Goal: Find specific page/section: Find specific page/section

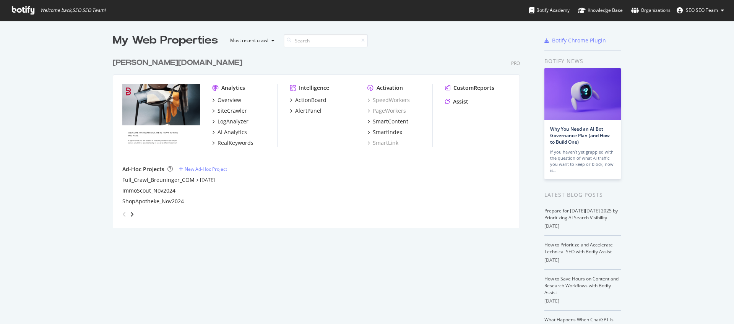
scroll to position [318, 722]
click at [231, 99] on div "Overview" at bounding box center [229, 100] width 24 height 8
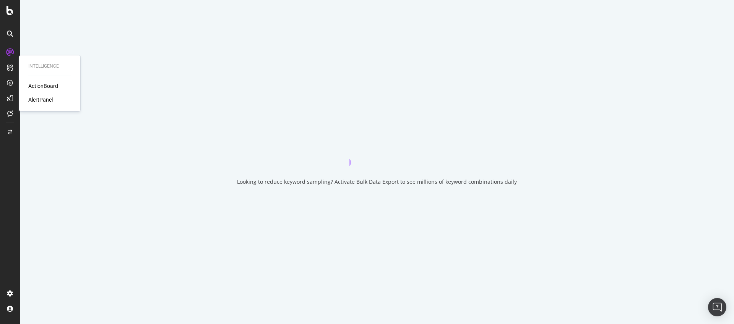
click at [39, 97] on div "AlertPanel" at bounding box center [40, 100] width 24 height 8
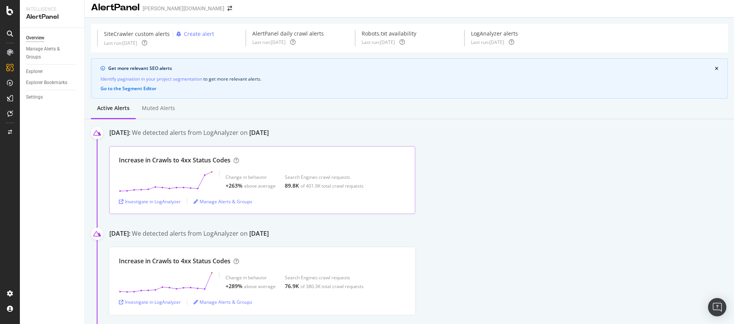
scroll to position [11, 0]
